Goal: Information Seeking & Learning: Find specific fact

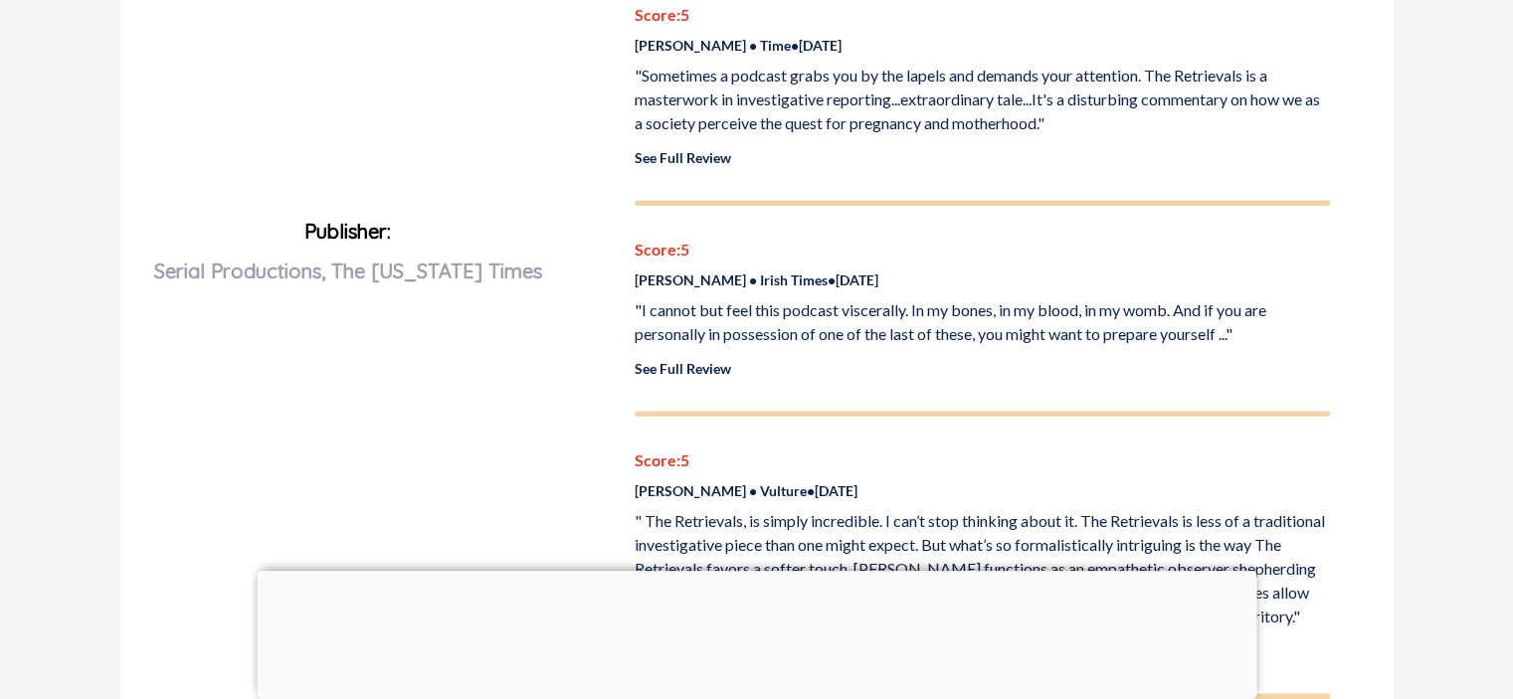
scroll to position [974, 0]
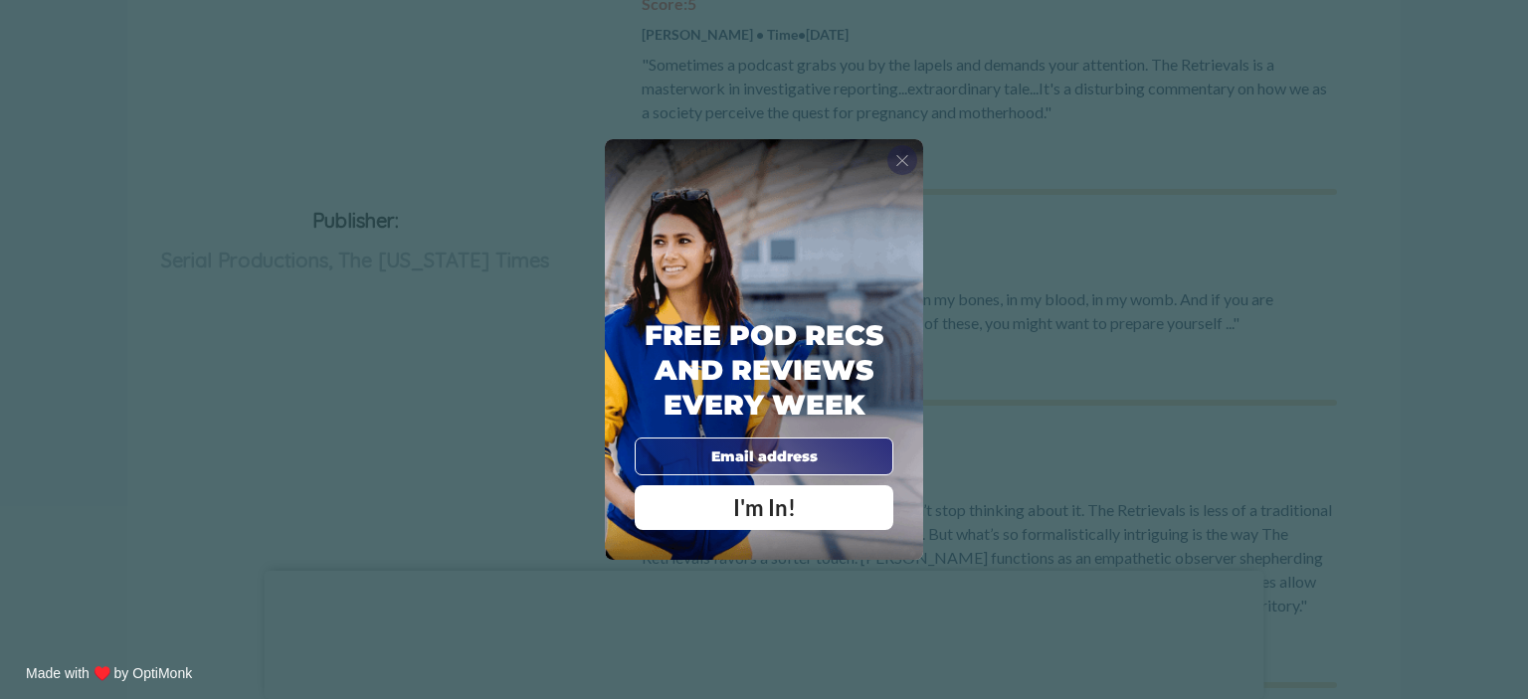
click at [898, 158] on span "X" at bounding box center [902, 160] width 14 height 20
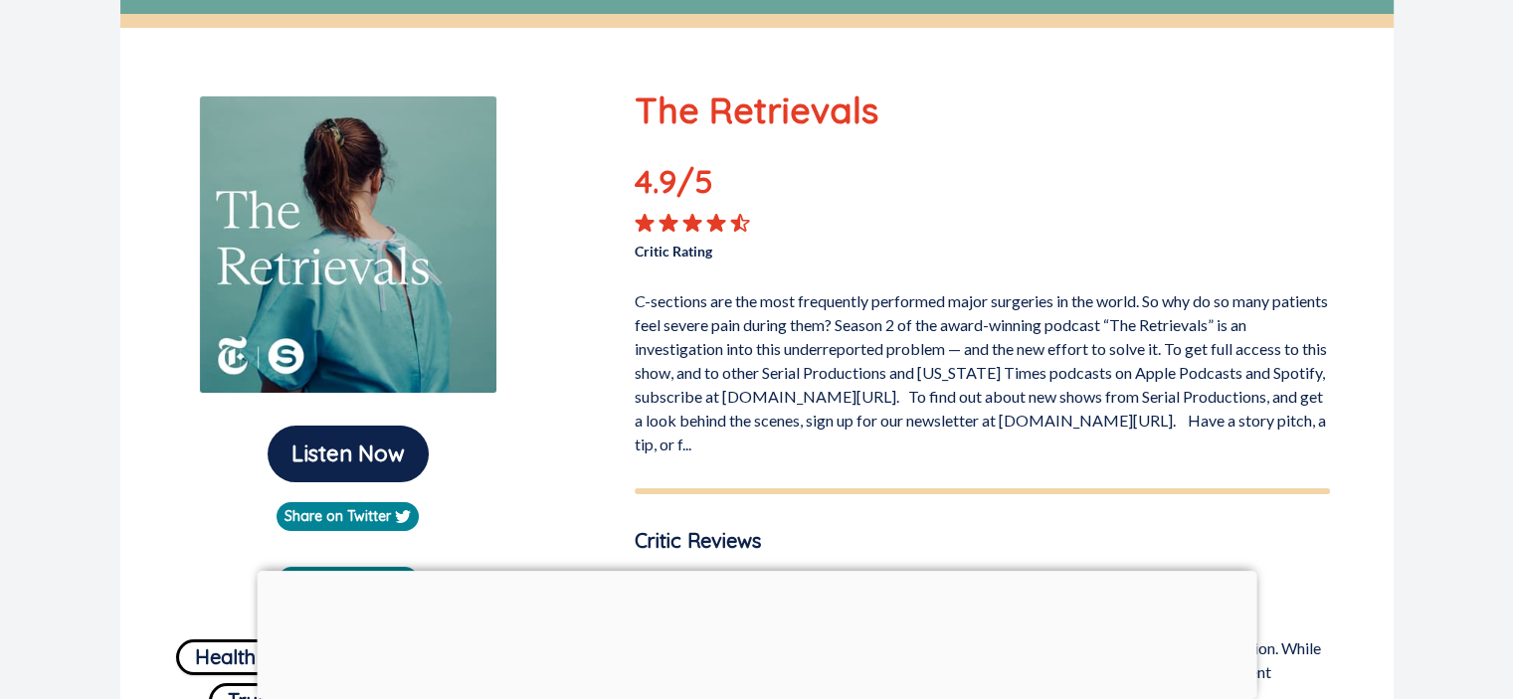
scroll to position [0, 0]
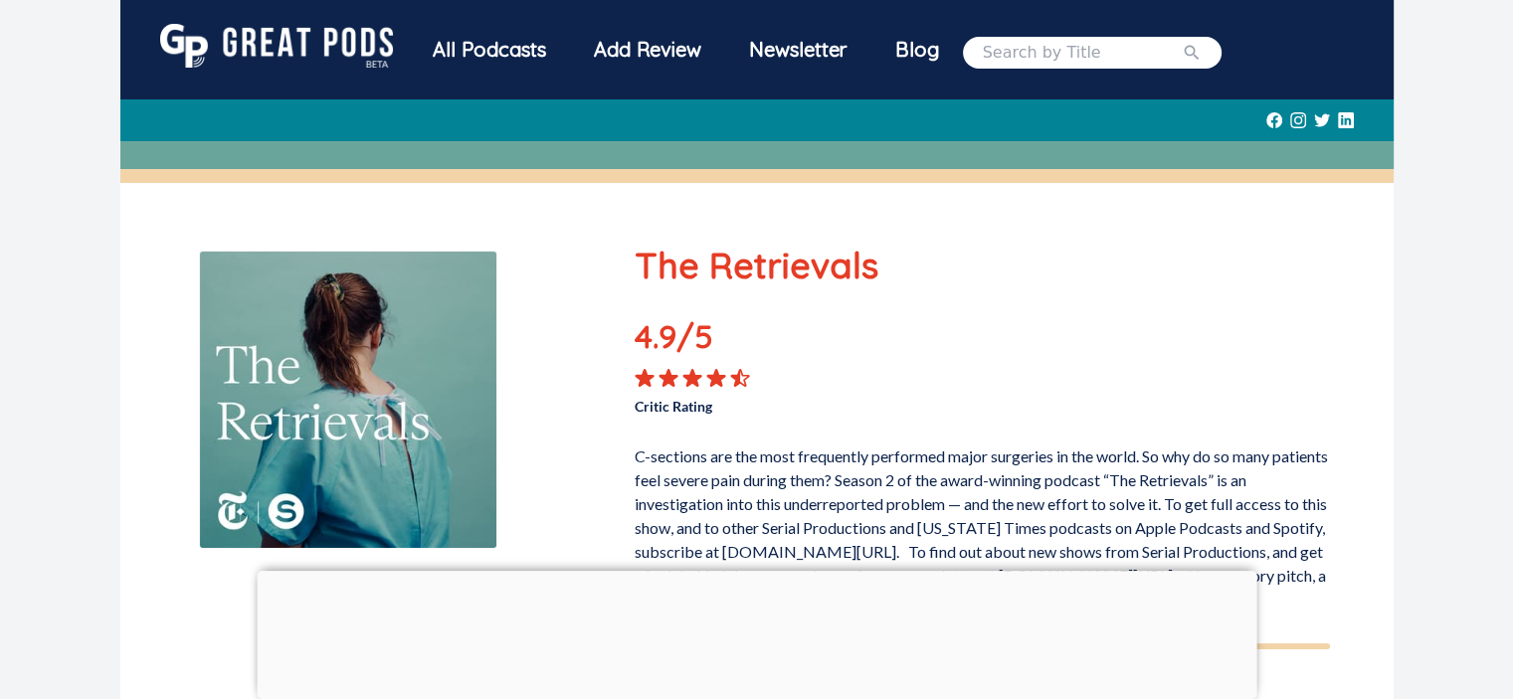
click at [481, 49] on div "All Podcasts" at bounding box center [489, 50] width 161 height 52
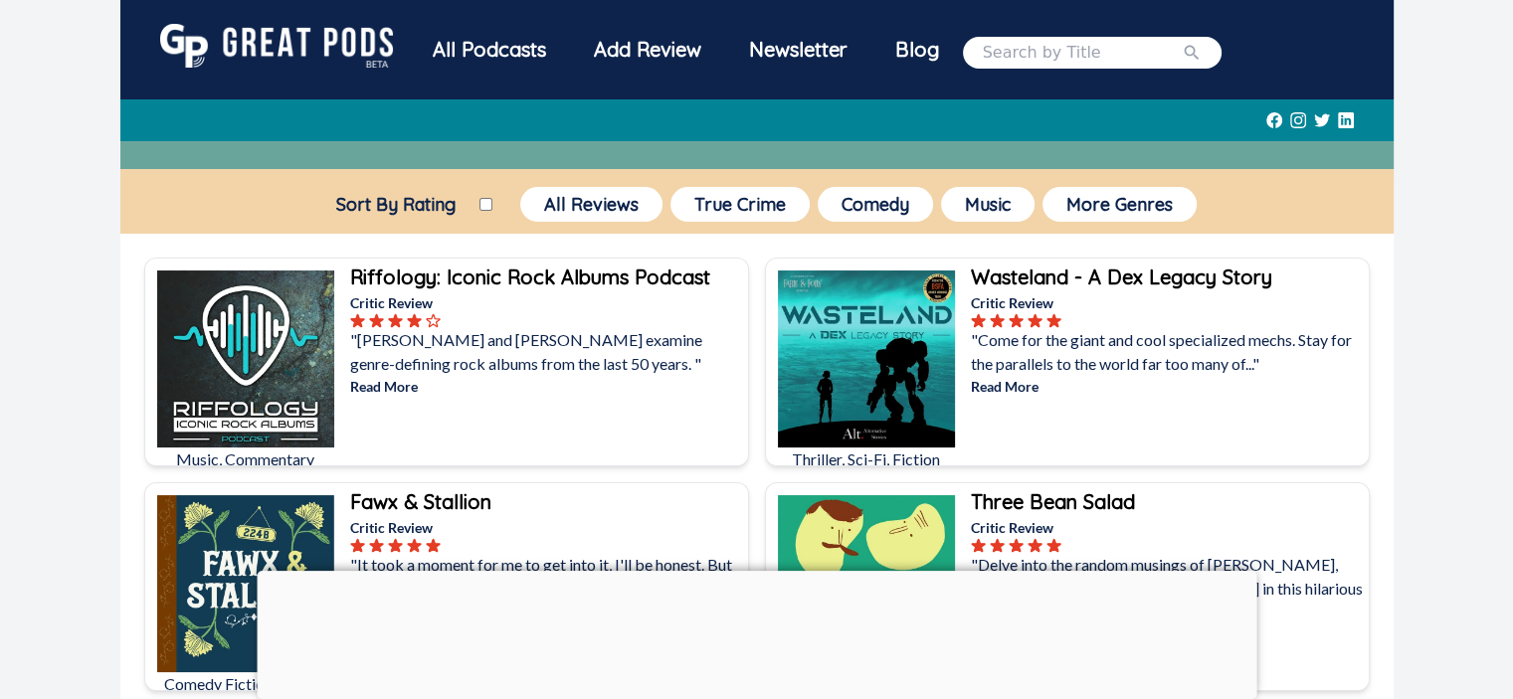
click at [1032, 51] on input "search" at bounding box center [1082, 53] width 199 height 24
type input "the retrievals"
click at [1182, 41] on button "submit" at bounding box center [1192, 53] width 20 height 24
